Goal: Browse casually

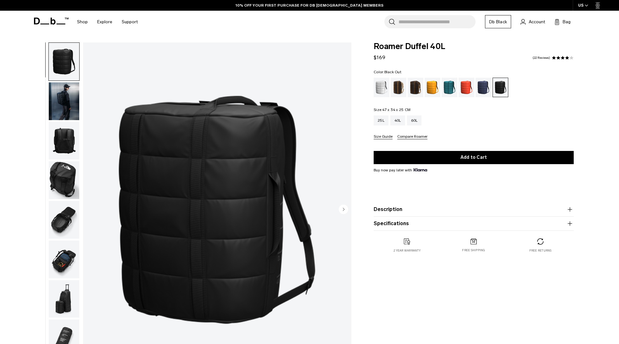
click at [67, 139] on img "button" at bounding box center [64, 141] width 31 height 38
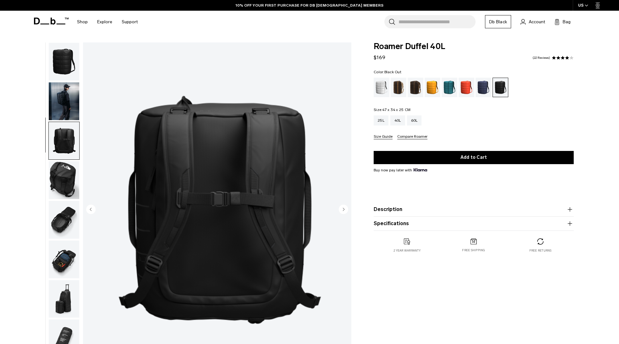
scroll to position [20, 0]
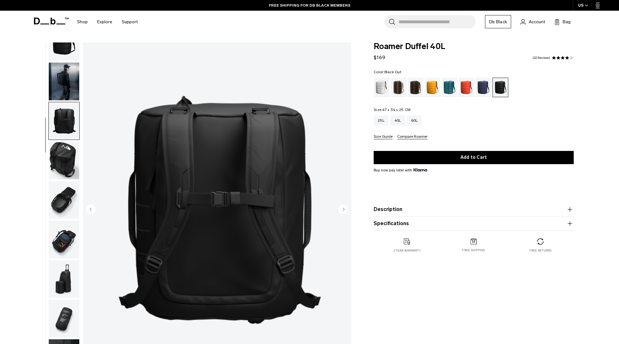
click at [69, 156] on img "button" at bounding box center [64, 161] width 31 height 38
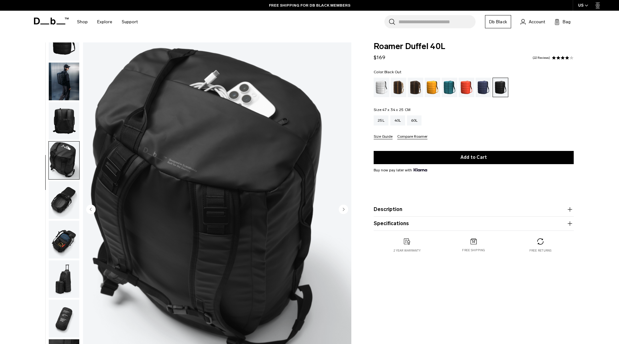
click at [68, 197] on img "button" at bounding box center [64, 200] width 31 height 38
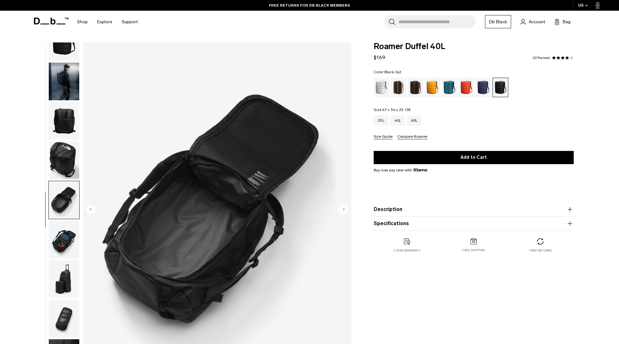
click at [71, 244] on img "button" at bounding box center [64, 240] width 31 height 38
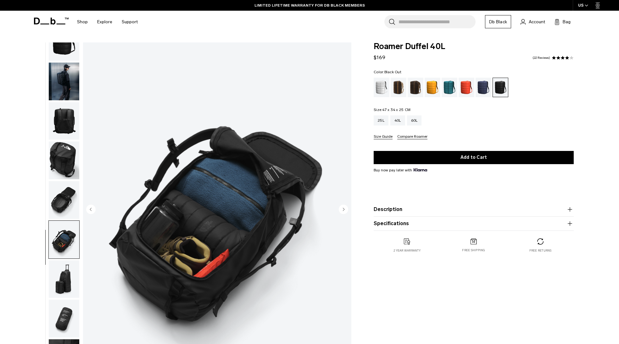
click at [72, 271] on img "button" at bounding box center [64, 280] width 31 height 38
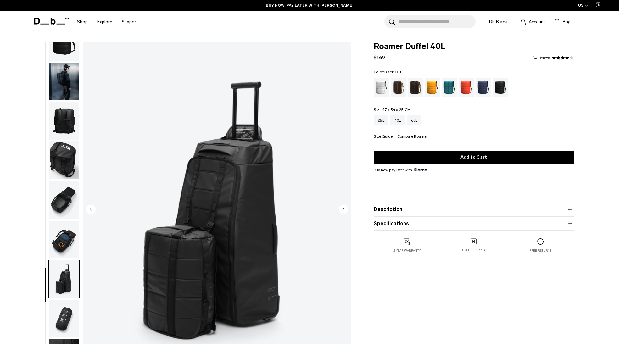
click at [68, 191] on img "button" at bounding box center [64, 200] width 31 height 38
